Goal: Information Seeking & Learning: Learn about a topic

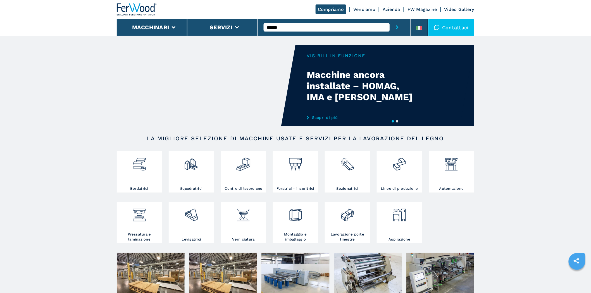
type input "******"
click at [390, 19] on button "submit-button" at bounding box center [397, 27] width 15 height 17
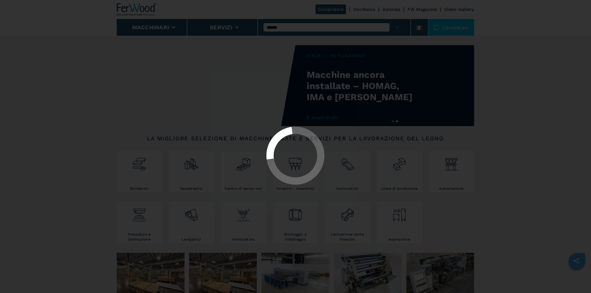
click at [390, 19] on button "submit-button" at bounding box center [397, 27] width 15 height 17
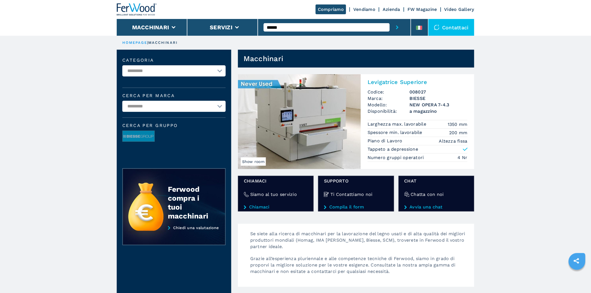
click at [323, 124] on img at bounding box center [299, 121] width 123 height 95
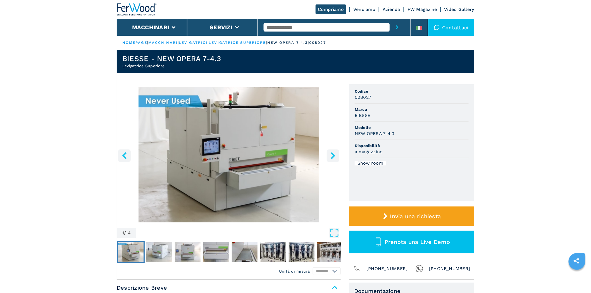
scroll to position [103, 0]
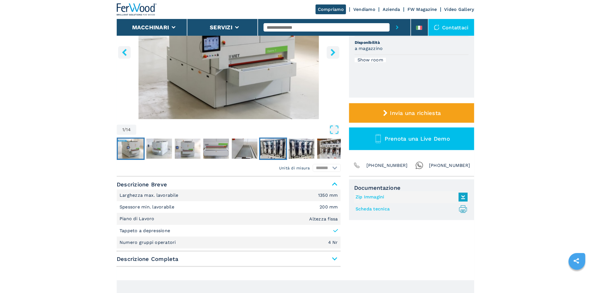
click at [274, 150] on img "Go to Slide 6" at bounding box center [273, 149] width 26 height 20
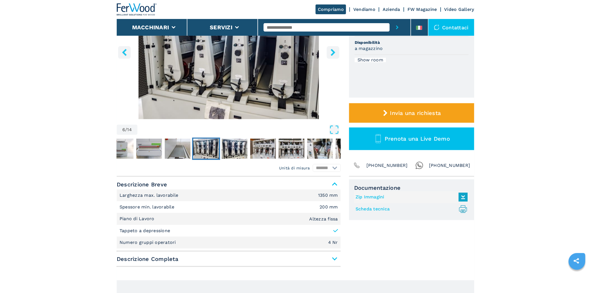
scroll to position [0, 0]
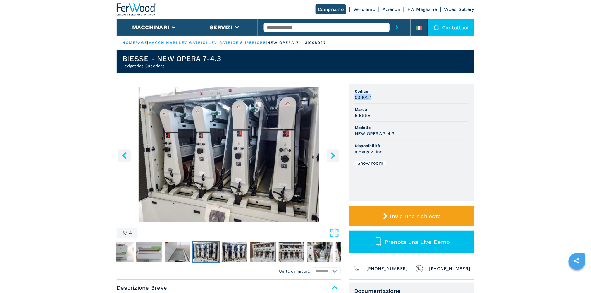
drag, startPoint x: 373, startPoint y: 99, endPoint x: 353, endPoint y: 99, distance: 19.6
click at [353, 99] on ul "Codice 008027 Marca BIESSE Modello NEW OPERA 7-4.3 Disponibilità a magazzino Sh…" at bounding box center [411, 142] width 125 height 117
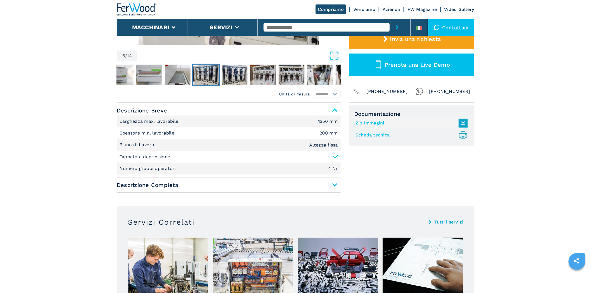
scroll to position [207, 0]
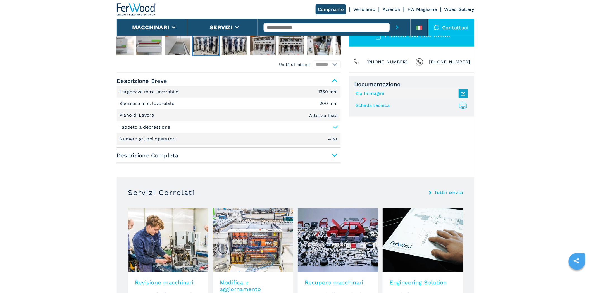
click at [331, 154] on span "Descrizione Completa" at bounding box center [229, 156] width 224 height 10
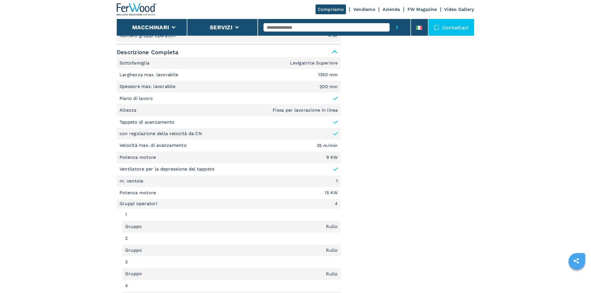
scroll to position [414, 0]
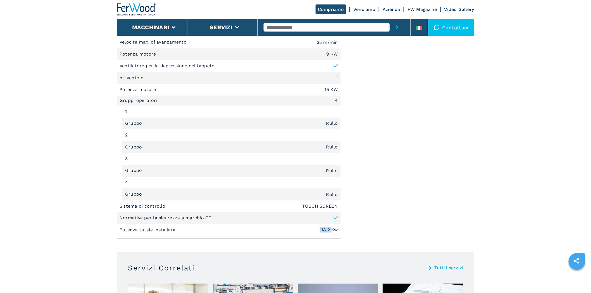
drag, startPoint x: 319, startPoint y: 230, endPoint x: 332, endPoint y: 228, distance: 13.0
click at [332, 228] on li "Potenza totale installata 118.2 Kw" at bounding box center [229, 231] width 224 height 12
click at [334, 230] on em "118.2 Kw" at bounding box center [329, 230] width 18 height 4
drag, startPoint x: 320, startPoint y: 231, endPoint x: 339, endPoint y: 230, distance: 18.4
click at [339, 230] on li "Potenza totale installata 118.2 Kw" at bounding box center [229, 231] width 224 height 12
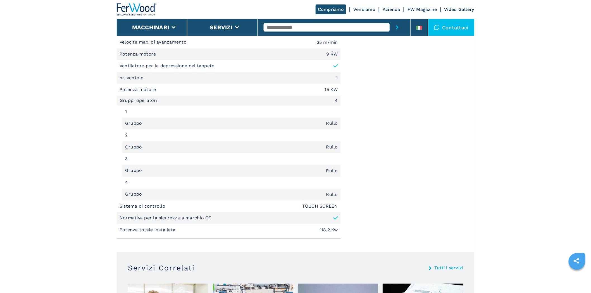
click at [313, 232] on li "Potenza totale installata 118.2 Kw" at bounding box center [229, 231] width 224 height 12
drag, startPoint x: 316, startPoint y: 231, endPoint x: 350, endPoint y: 228, distance: 34.2
click at [337, 231] on li "Potenza totale installata 118.2 Kw" at bounding box center [229, 231] width 224 height 12
click at [383, 200] on div "Documentazione Zip Immagini Scheda tecnica .prefix__st0{stroke-linecap:round;st…" at bounding box center [411, 55] width 125 height 372
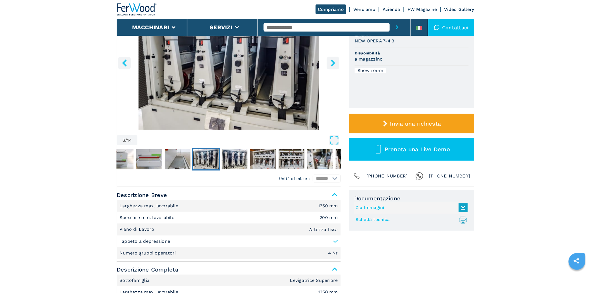
scroll to position [0, 0]
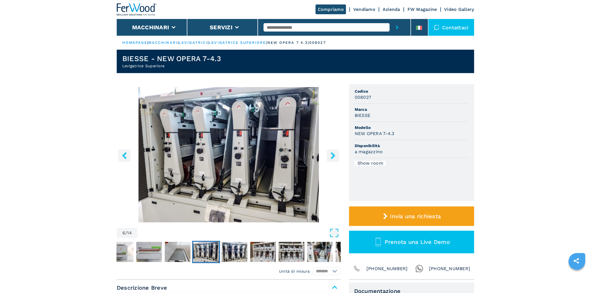
click at [301, 31] on input "text" at bounding box center [327, 27] width 126 height 8
type input "******"
click at [390, 19] on button "submit-button" at bounding box center [397, 27] width 15 height 17
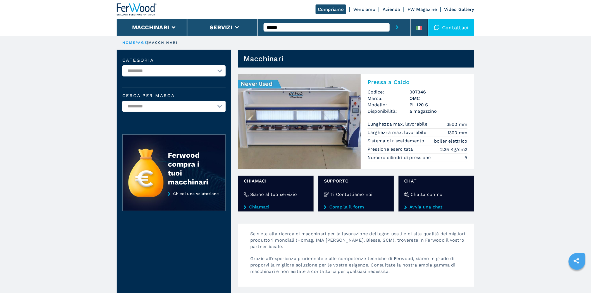
click at [299, 119] on img at bounding box center [299, 121] width 123 height 95
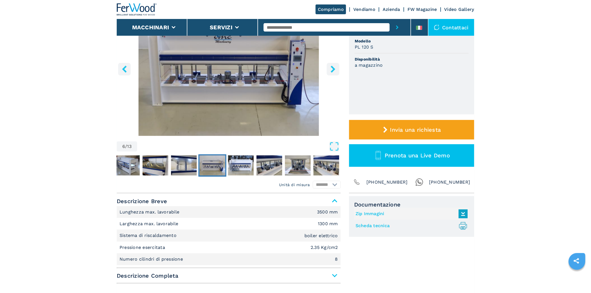
scroll to position [103, 0]
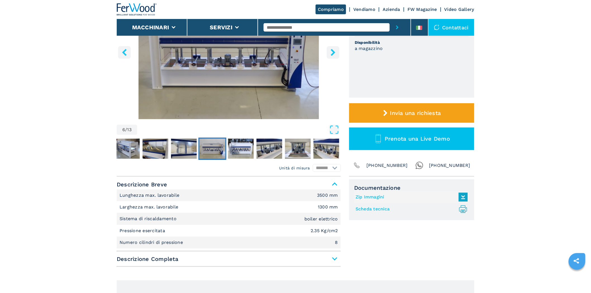
click at [333, 258] on span "Descrizione Completa" at bounding box center [229, 259] width 224 height 10
